Goal: Find specific page/section: Find specific page/section

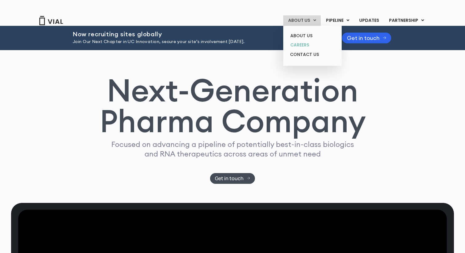
click at [309, 40] on link "CAREERS" at bounding box center [313, 45] width 54 height 10
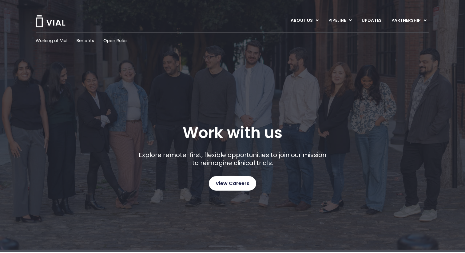
click at [238, 181] on span "View Careers" at bounding box center [233, 184] width 34 height 8
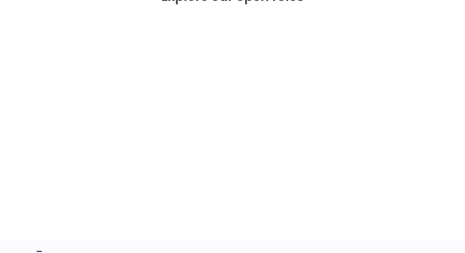
scroll to position [904, 0]
